Goal: Information Seeking & Learning: Learn about a topic

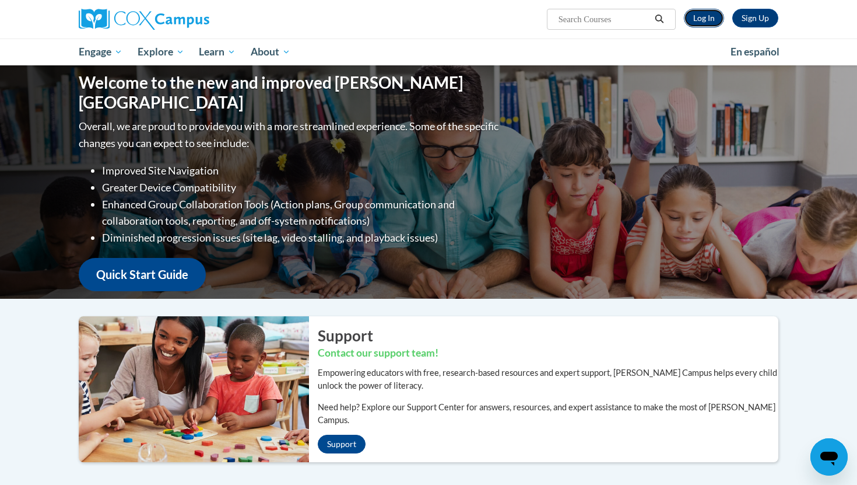
click at [707, 22] on link "Log In" at bounding box center [704, 18] width 40 height 19
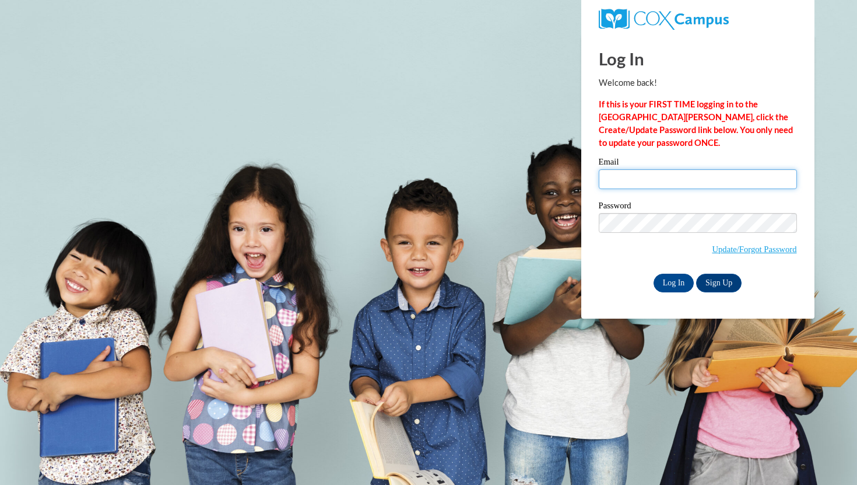
click at [643, 179] on input "Email" at bounding box center [698, 179] width 198 height 20
type input "[EMAIL_ADDRESS][DOMAIN_NAME]"
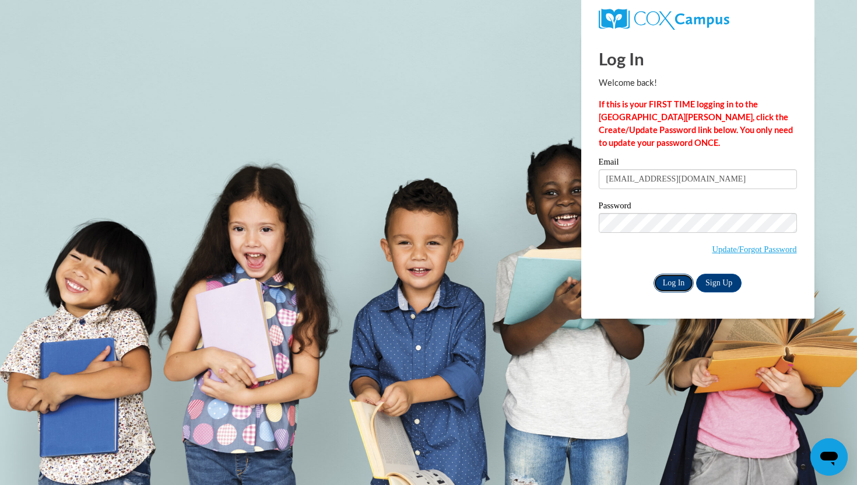
click at [668, 275] on input "Log In" at bounding box center [674, 282] width 41 height 19
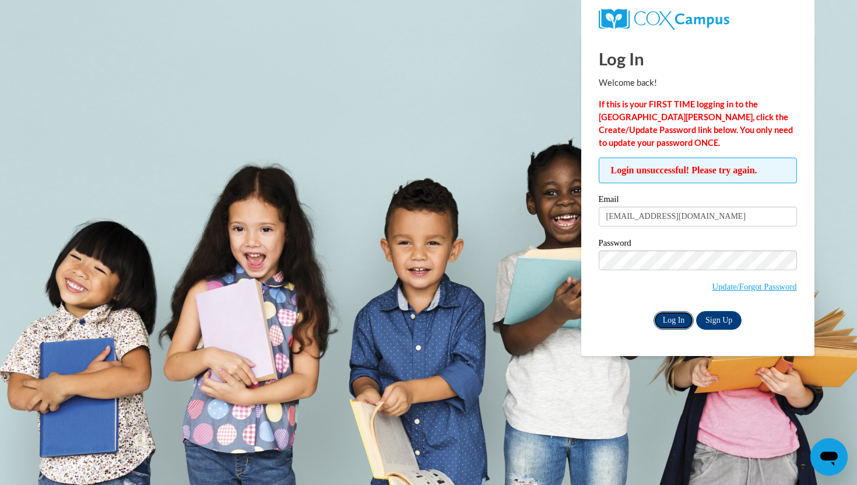
click at [667, 321] on input "Log In" at bounding box center [674, 320] width 41 height 19
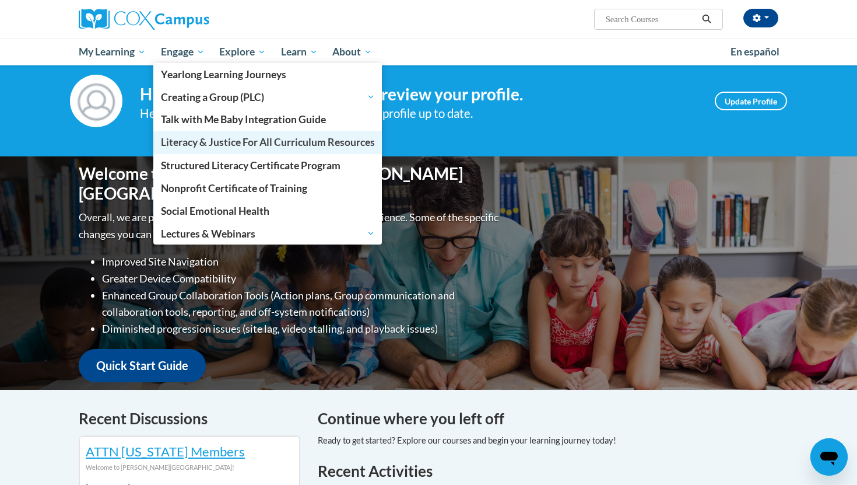
scroll to position [25, 0]
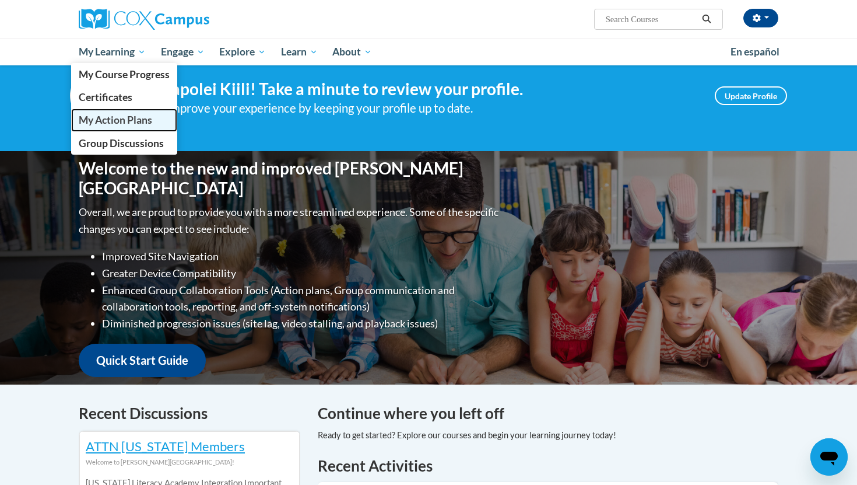
click at [123, 122] on span "My Action Plans" at bounding box center [115, 120] width 73 height 12
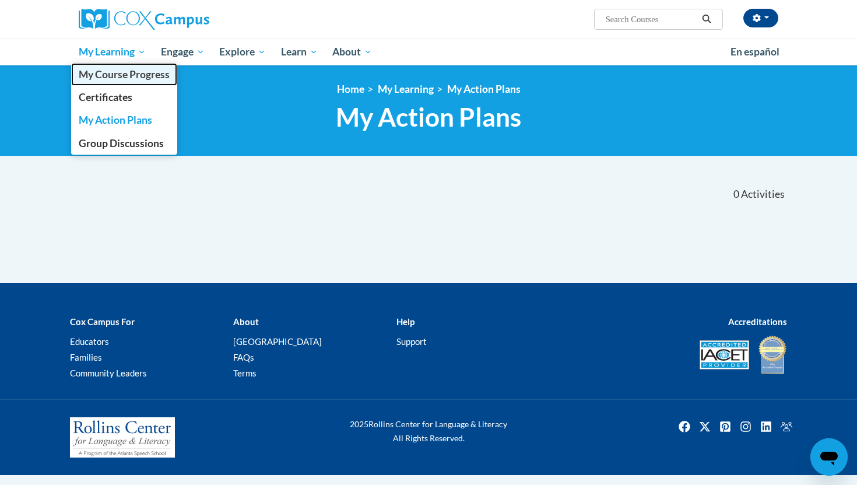
click at [121, 72] on span "My Course Progress" at bounding box center [124, 74] width 91 height 12
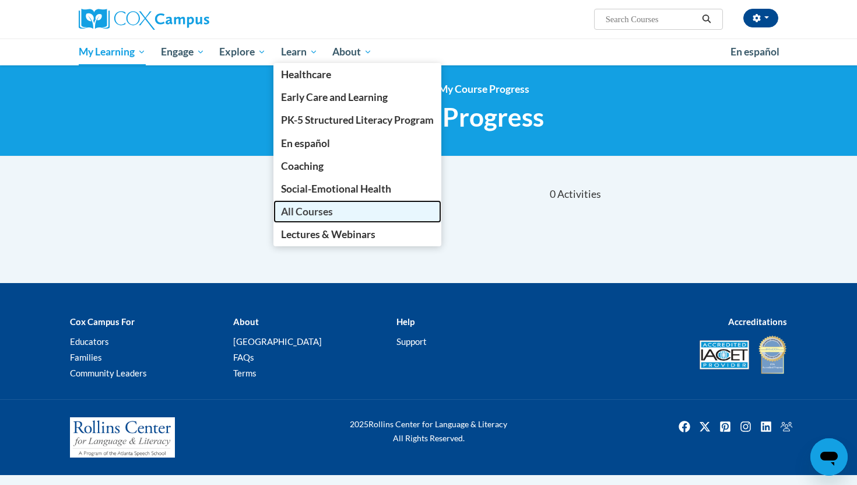
click at [307, 211] on span "All Courses" at bounding box center [307, 211] width 52 height 12
